Goal: Task Accomplishment & Management: Use online tool/utility

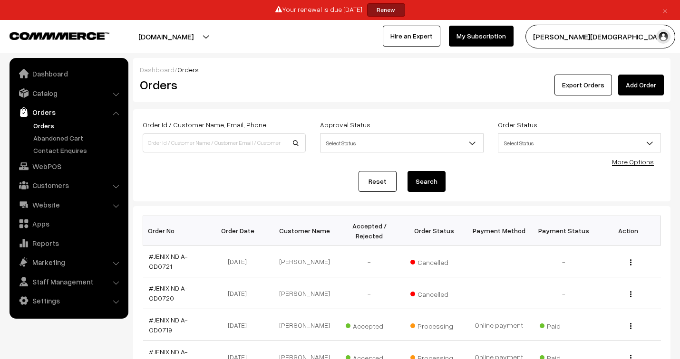
scroll to position [106, 0]
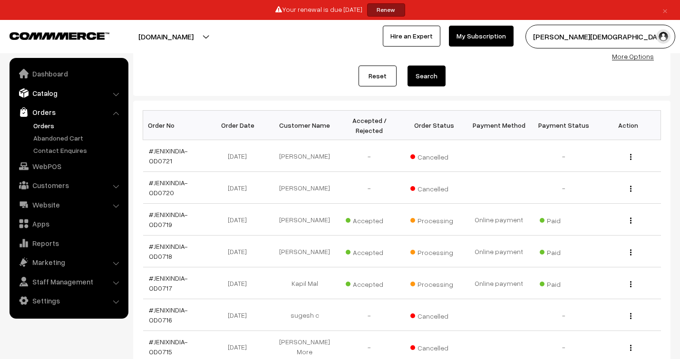
click at [48, 93] on link "Catalog" at bounding box center [68, 93] width 113 height 17
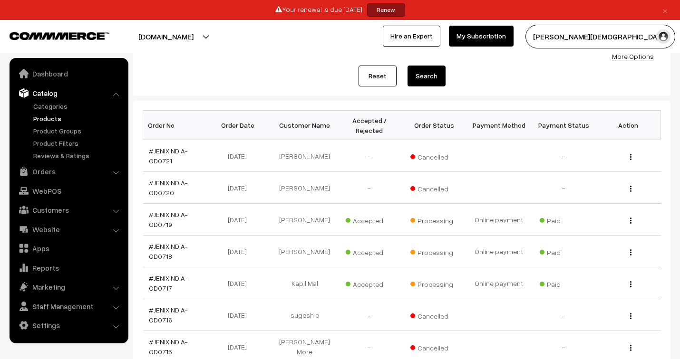
click at [55, 117] on link "Products" at bounding box center [78, 119] width 94 height 10
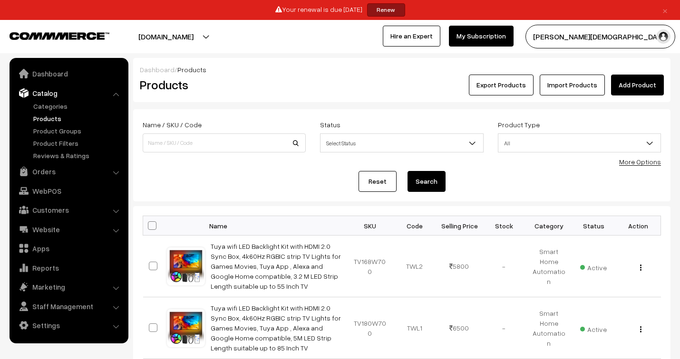
click at [523, 84] on button "Export Products" at bounding box center [501, 85] width 65 height 21
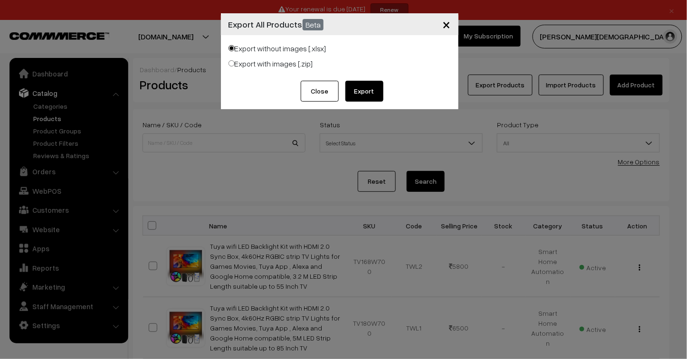
click at [369, 92] on button "Export" at bounding box center [365, 91] width 38 height 21
click at [334, 89] on button "Close" at bounding box center [320, 91] width 38 height 21
